Goal: Information Seeking & Learning: Learn about a topic

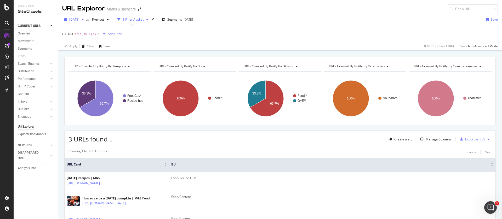
click at [79, 19] on span "[DATE]" at bounding box center [74, 19] width 10 height 4
click at [89, 64] on div "[DATE]" at bounding box center [84, 64] width 28 height 5
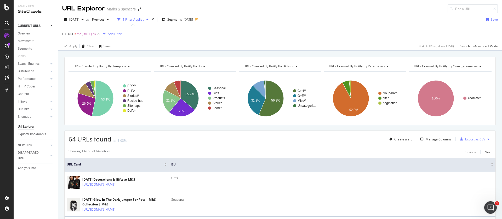
scroll to position [39, 0]
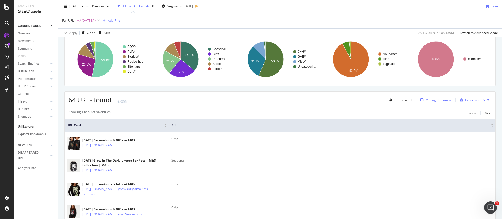
click at [429, 101] on div "Manage Columns" at bounding box center [438, 100] width 26 height 4
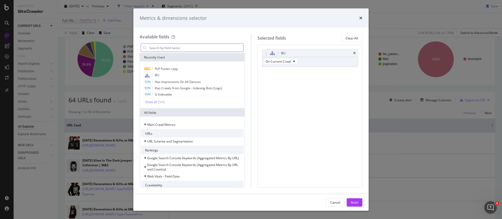
click at [165, 48] on input "modal" at bounding box center [196, 48] width 95 height 8
type input "s"
type input "k"
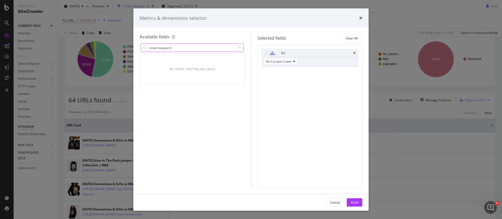
click at [168, 47] on input "smart keyword" at bounding box center [192, 48] width 87 height 8
type input "smart keyword"
click at [238, 49] on div "modal" at bounding box center [240, 48] width 8 height 8
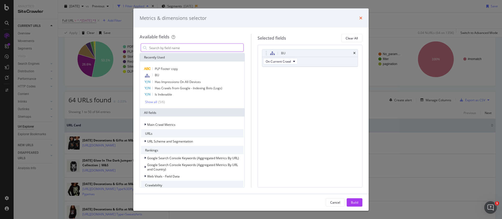
click at [361, 18] on icon "times" at bounding box center [360, 18] width 3 height 4
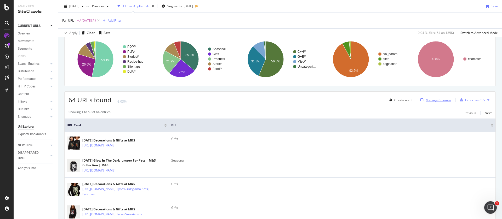
click at [435, 100] on div "Manage Columns" at bounding box center [438, 100] width 26 height 4
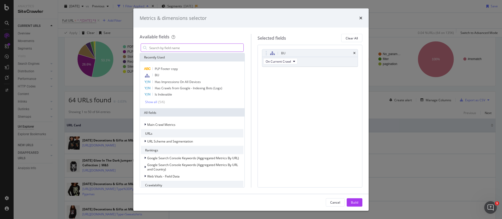
click at [181, 48] on input "modal" at bounding box center [196, 48] width 95 height 8
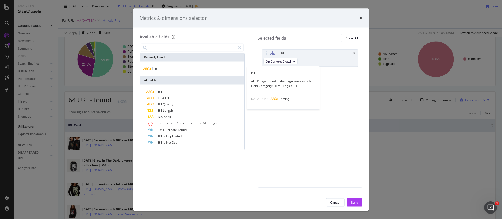
type input "h1"
click at [161, 69] on div "H1" at bounding box center [192, 69] width 102 height 6
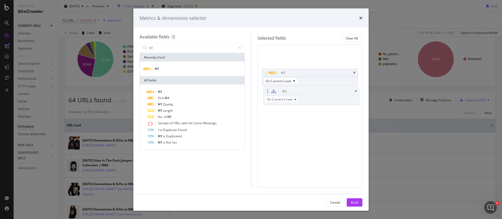
drag, startPoint x: 317, startPoint y: 57, endPoint x: 318, endPoint y: 95, distance: 38.4
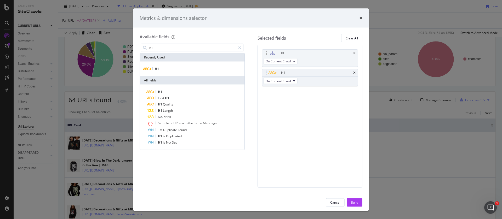
click at [318, 95] on body "Analytics SiteCrawler CURRENT URLS Overview Movements Segments Visits Search En…" at bounding box center [251, 109] width 502 height 219
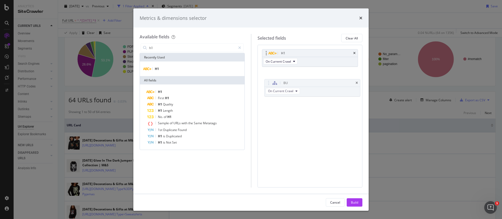
drag, startPoint x: 301, startPoint y: 53, endPoint x: 304, endPoint y: 71, distance: 19.0
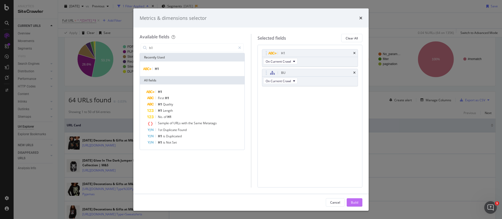
click at [359, 203] on button "Build" at bounding box center [355, 202] width 16 height 8
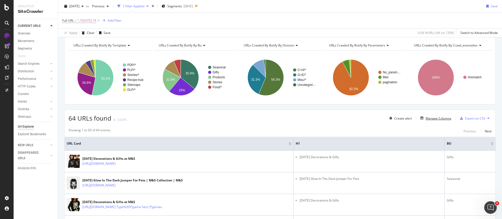
scroll to position [8, 0]
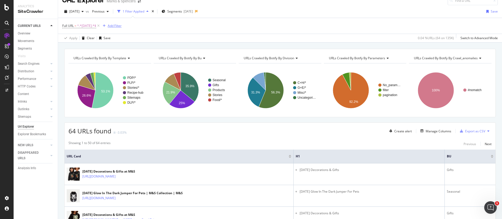
click at [114, 23] on div "Add Filter" at bounding box center [111, 26] width 21 height 6
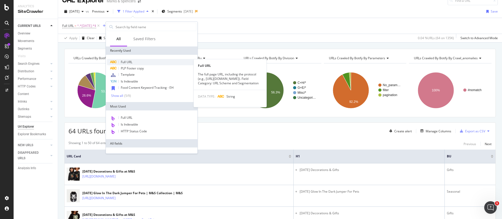
click at [127, 63] on span "Full URL" at bounding box center [126, 62] width 11 height 4
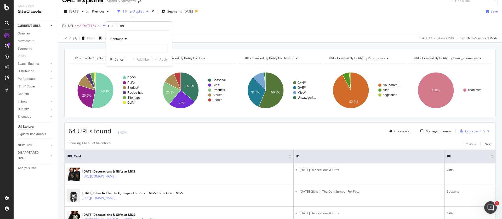
click at [125, 40] on icon at bounding box center [125, 38] width 4 height 3
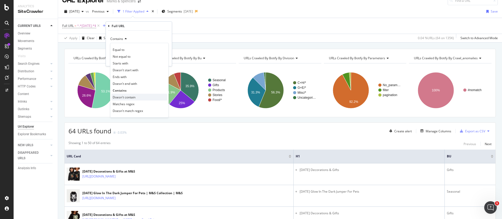
click at [123, 97] on span "Doesn't contain" at bounding box center [124, 97] width 23 height 4
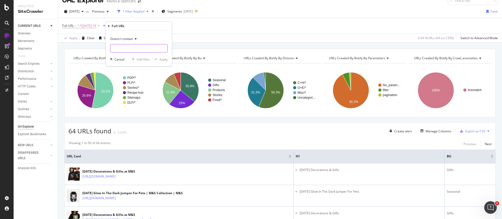
click at [121, 48] on input "text" at bounding box center [138, 48] width 57 height 8
type input "="
click at [164, 60] on div "Apply" at bounding box center [163, 59] width 8 height 4
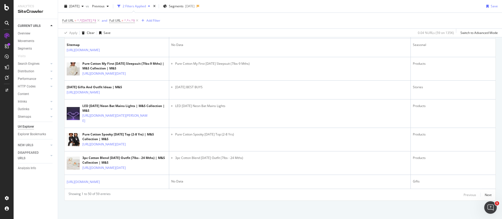
scroll to position [1340, 0]
click at [485, 195] on div "Next" at bounding box center [488, 195] width 7 height 4
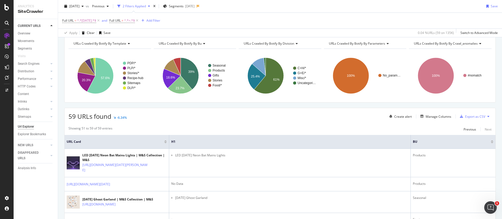
scroll to position [2, 0]
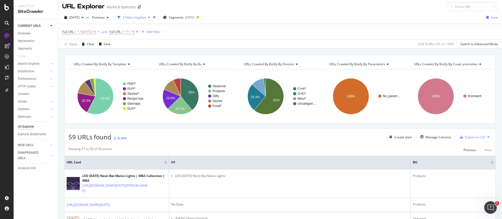
click at [139, 31] on icon at bounding box center [137, 31] width 4 height 5
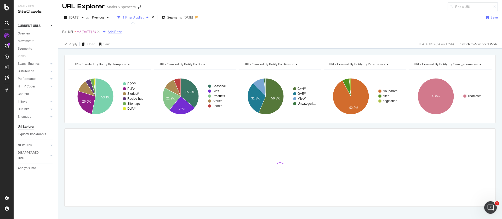
click at [122, 30] on div "Add Filter" at bounding box center [115, 32] width 14 height 4
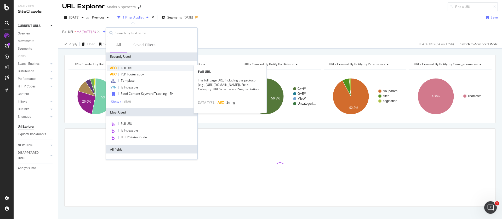
click at [126, 65] on div "Full URL" at bounding box center [151, 68] width 89 height 6
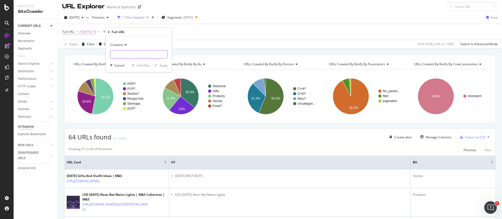
click at [123, 50] on div "Contains" at bounding box center [138, 50] width 57 height 18
click at [123, 54] on input "text" at bounding box center [138, 54] width 57 height 8
type input "food"
click at [164, 67] on div "Apply" at bounding box center [163, 65] width 8 height 4
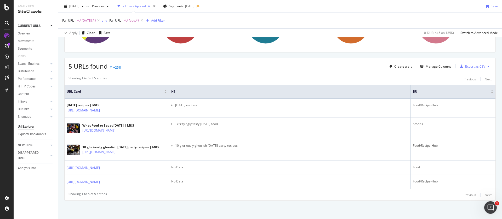
scroll to position [97, 0]
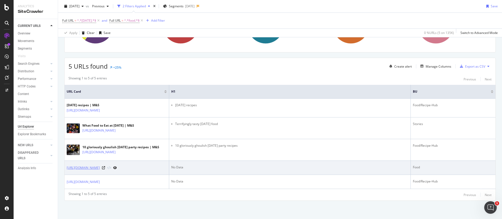
click at [100, 165] on link "[URL][DOMAIN_NAME]" at bounding box center [83, 167] width 33 height 5
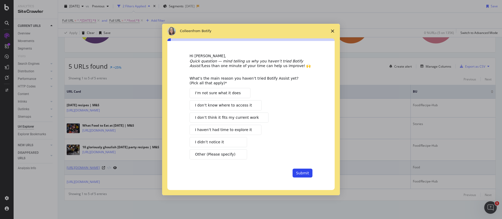
scroll to position [0, 0]
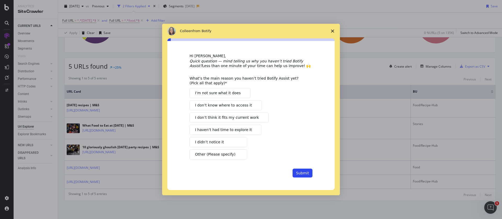
click at [333, 31] on icon "Close survey" at bounding box center [332, 31] width 3 height 3
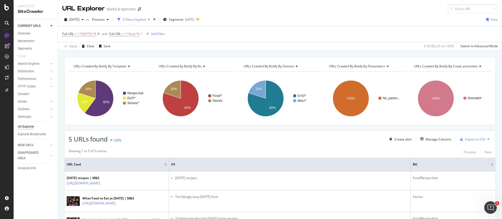
click at [101, 33] on icon at bounding box center [98, 33] width 4 height 5
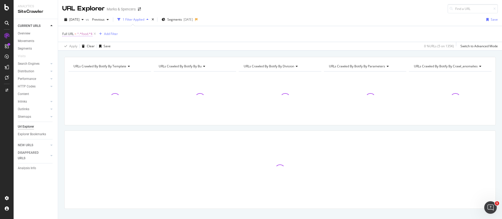
click at [79, 34] on span "^.*food.*$" at bounding box center [84, 33] width 15 height 7
click at [89, 53] on input "food" at bounding box center [91, 55] width 49 height 8
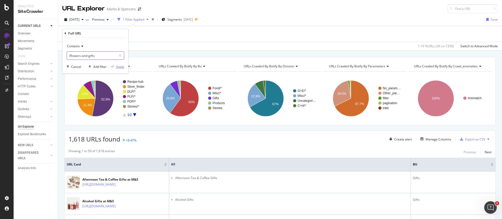
type input "/flowers-and-gifts"
click at [117, 66] on div "Apply" at bounding box center [120, 67] width 8 height 4
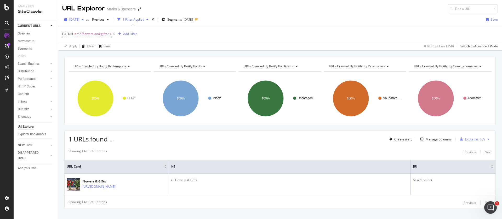
click at [86, 19] on div "button" at bounding box center [82, 19] width 6 height 3
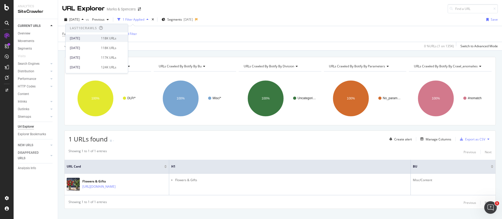
click at [79, 40] on div "[DATE]" at bounding box center [84, 38] width 28 height 5
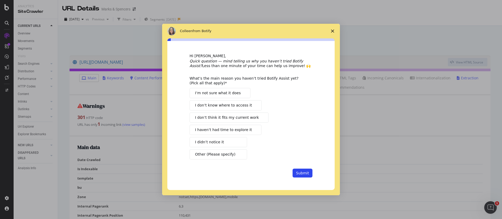
click at [333, 31] on icon "Close survey" at bounding box center [332, 31] width 3 height 3
